Goal: Task Accomplishment & Management: Complete application form

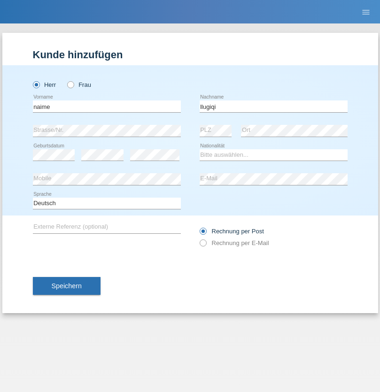
type input "llugiqi"
select select "CH"
radio input "true"
click at [107, 106] on input "text" at bounding box center [107, 107] width 148 height 12
type input "Shaban"
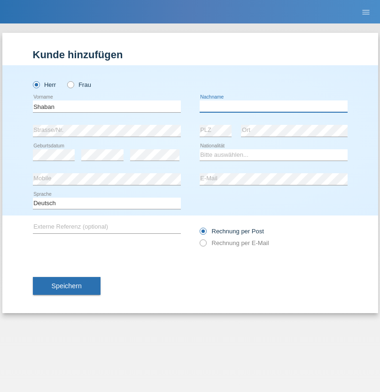
click at [273, 106] on input "text" at bounding box center [274, 107] width 148 height 12
type input "llugiqi"
select select "CH"
radio input "true"
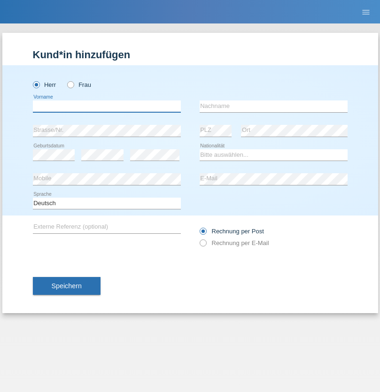
click at [107, 106] on input "text" at bounding box center [107, 107] width 148 height 12
type input "Vithushan"
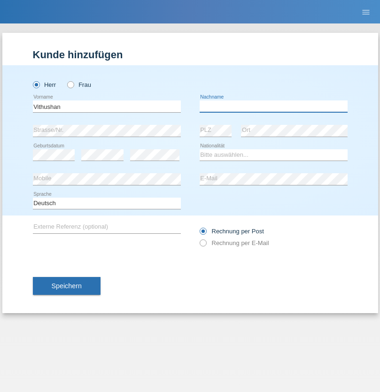
click at [273, 106] on input "text" at bounding box center [274, 107] width 148 height 12
type input "Raveendran"
select select "LK"
select select "C"
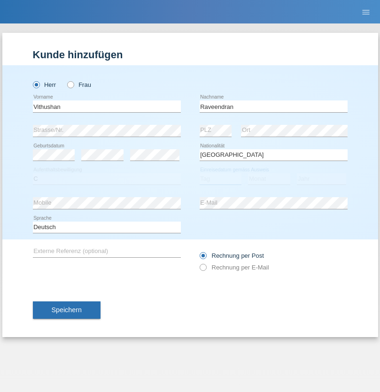
select select "03"
select select "06"
select select "1997"
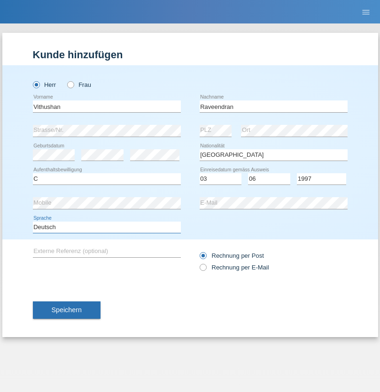
select select "en"
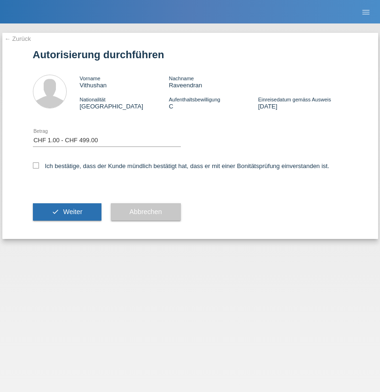
select select "1"
checkbox input "true"
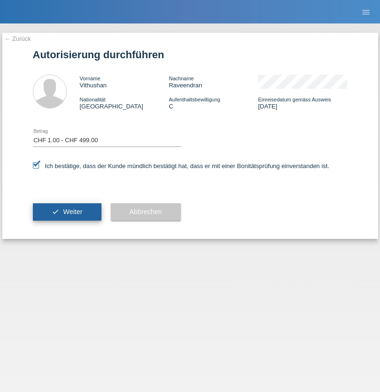
click at [67, 212] on span "Weiter" at bounding box center [72, 212] width 19 height 8
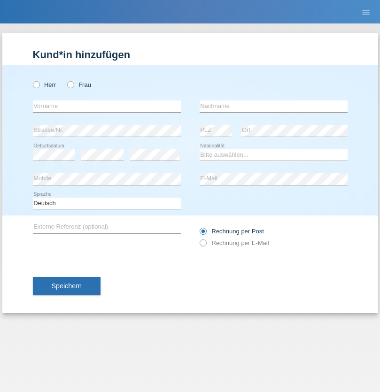
radio input "true"
click at [107, 106] on input "text" at bounding box center [107, 107] width 148 height 12
type input "Silvia"
click at [273, 106] on input "text" at bounding box center [274, 107] width 148 height 12
type input "Patera"
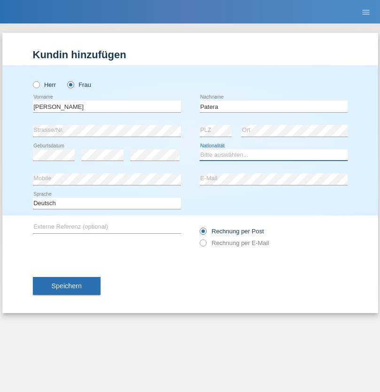
select select "CH"
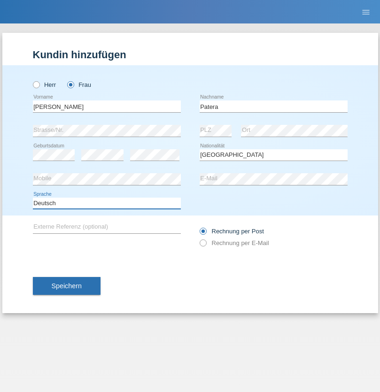
select select "en"
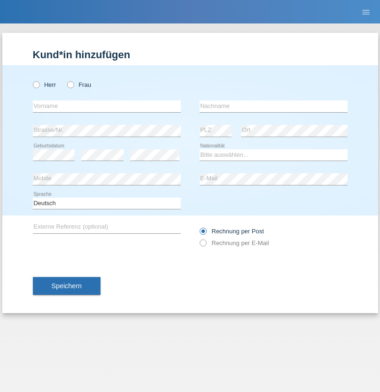
radio input "true"
click at [107, 106] on input "text" at bounding box center [107, 107] width 148 height 12
type input "[PERSON_NAME]"
click at [273, 106] on input "text" at bounding box center [274, 107] width 148 height 12
type input "Sakhi"
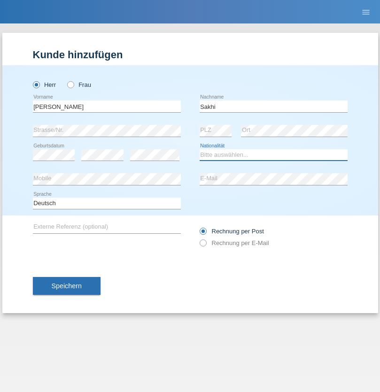
select select "IT"
select select "C"
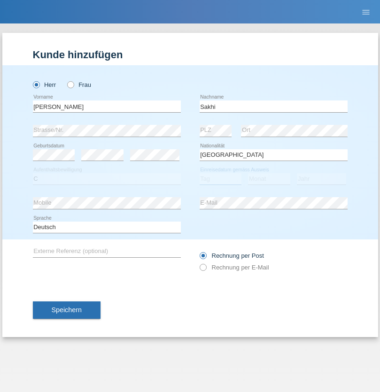
select select "24"
select select "10"
select select "2021"
